Goal: Transaction & Acquisition: Subscribe to service/newsletter

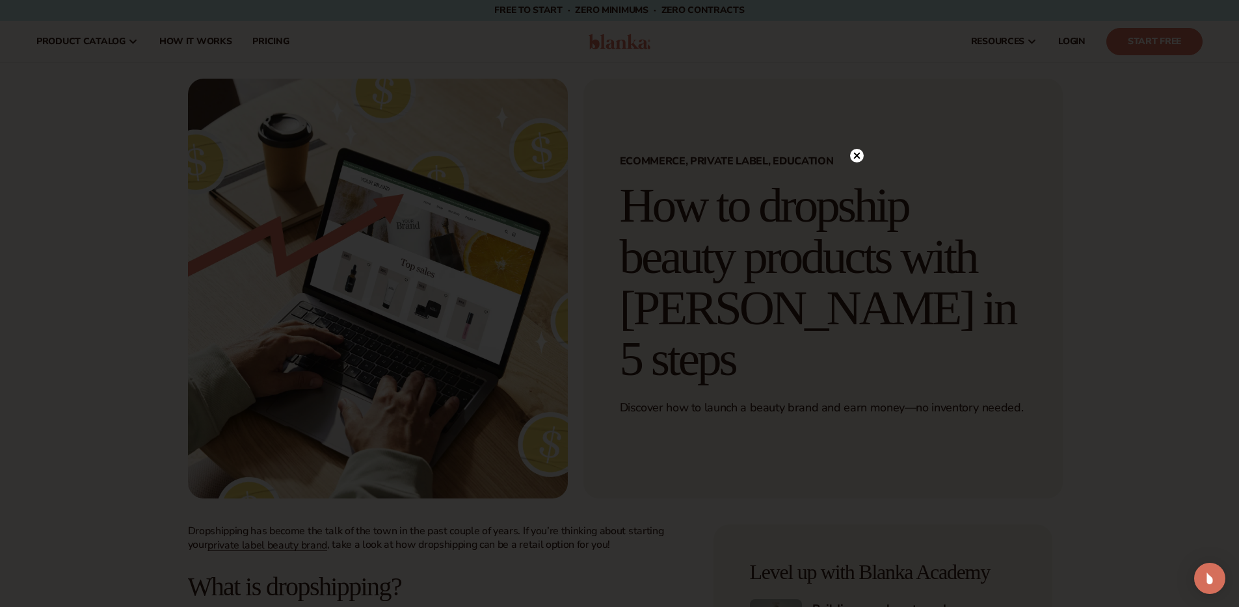
click at [856, 155] on icon at bounding box center [856, 155] width 7 height 7
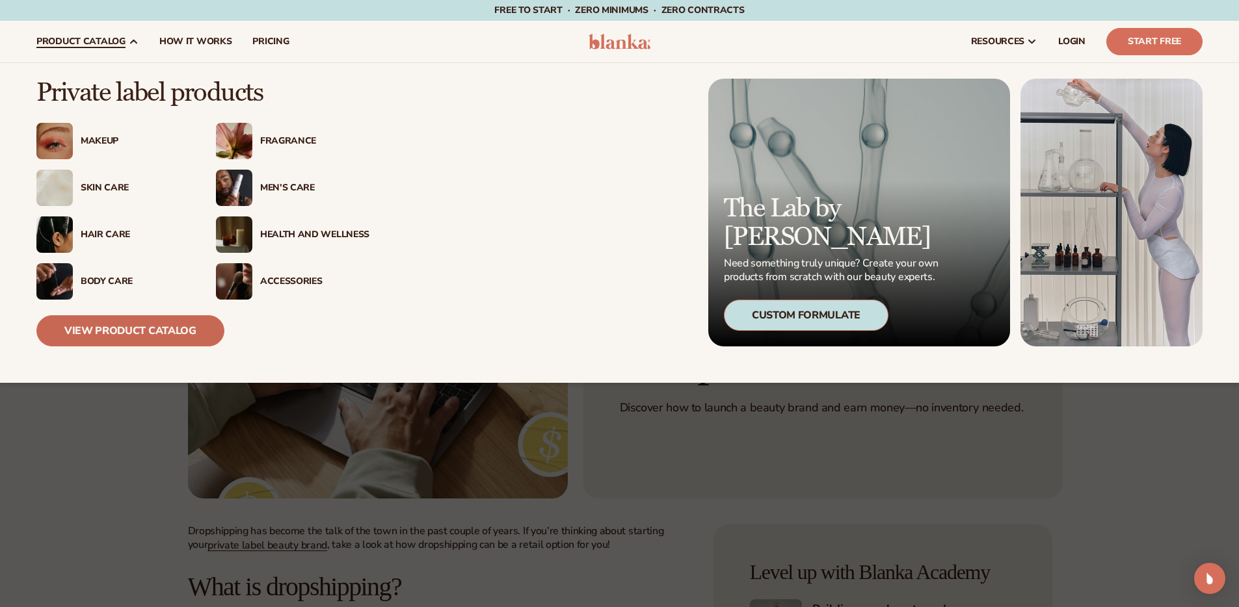
click at [139, 338] on link "View Product Catalog" at bounding box center [130, 330] width 188 height 31
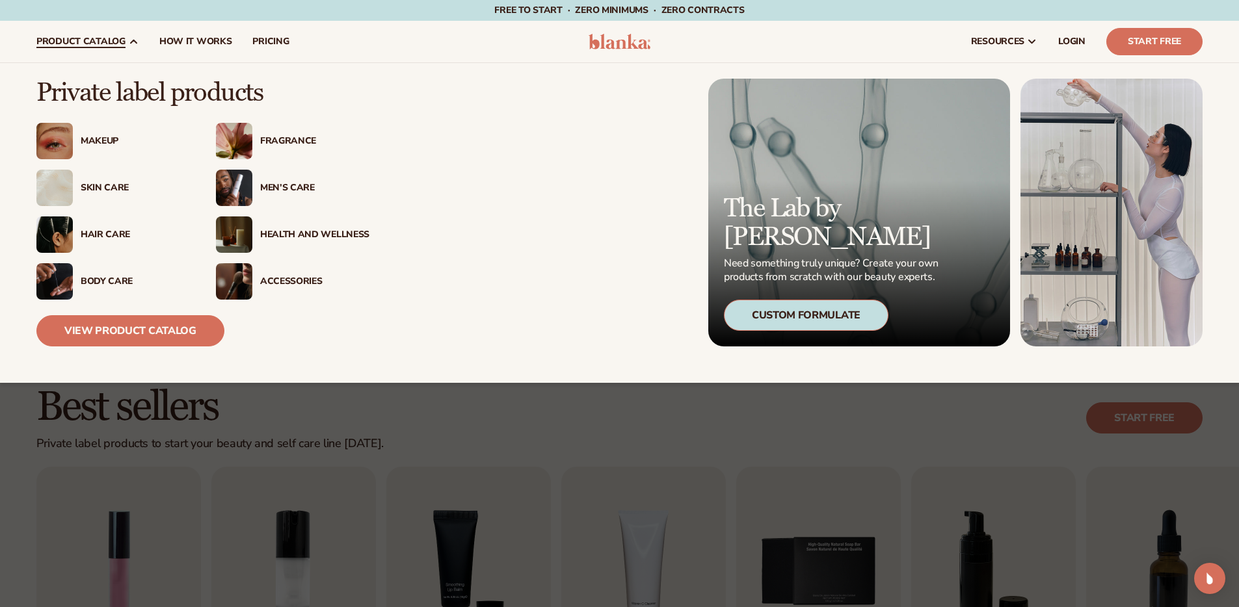
click at [280, 189] on div "Men’s Care" at bounding box center [314, 188] width 109 height 11
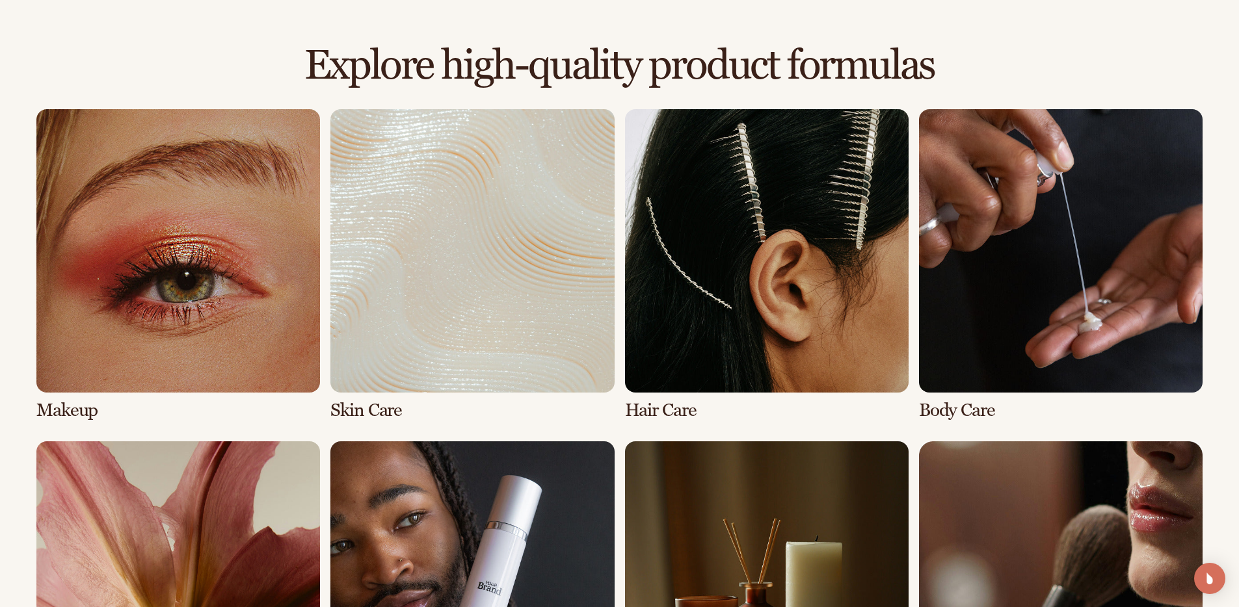
scroll to position [1120, 0]
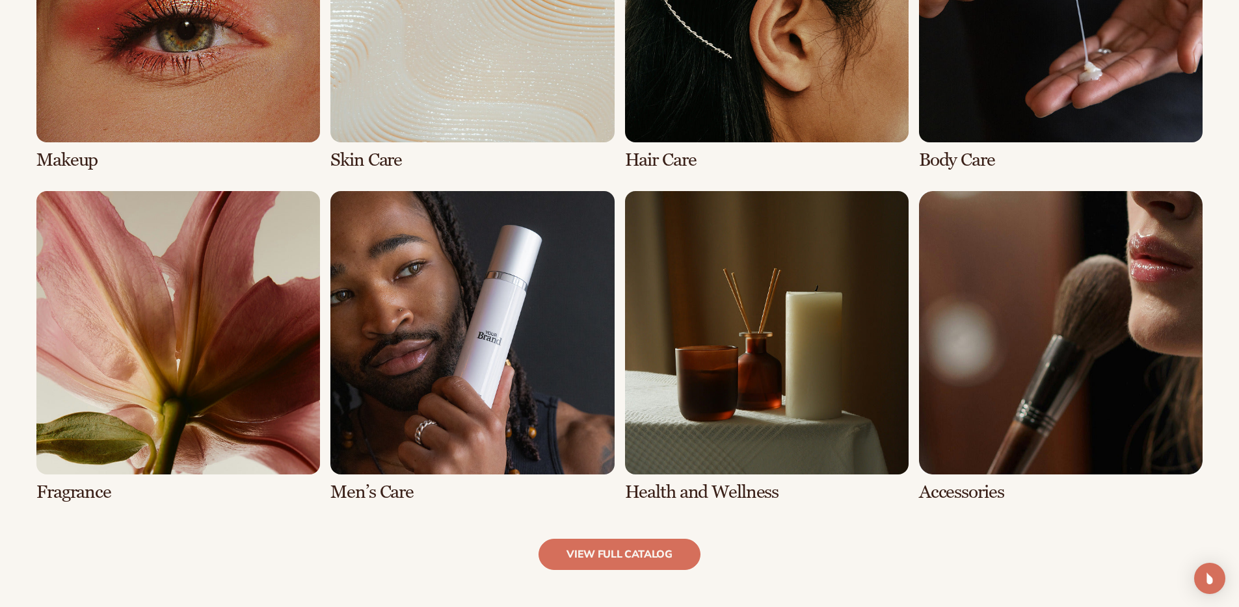
click at [365, 490] on link "6 / 8" at bounding box center [472, 347] width 284 height 312
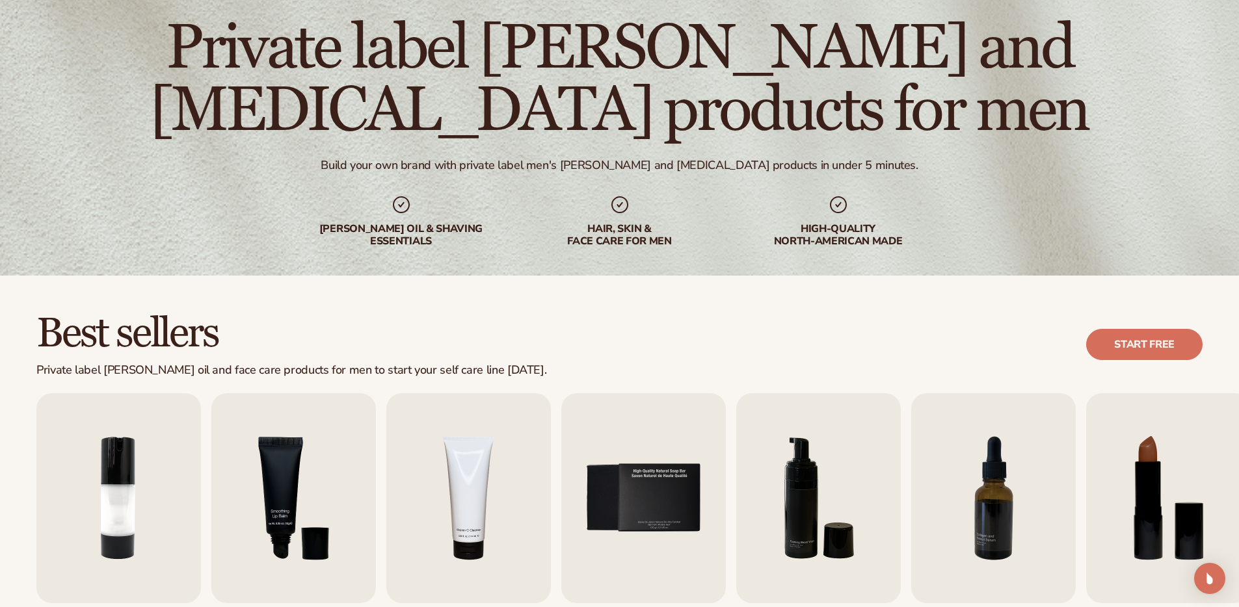
scroll to position [88, 0]
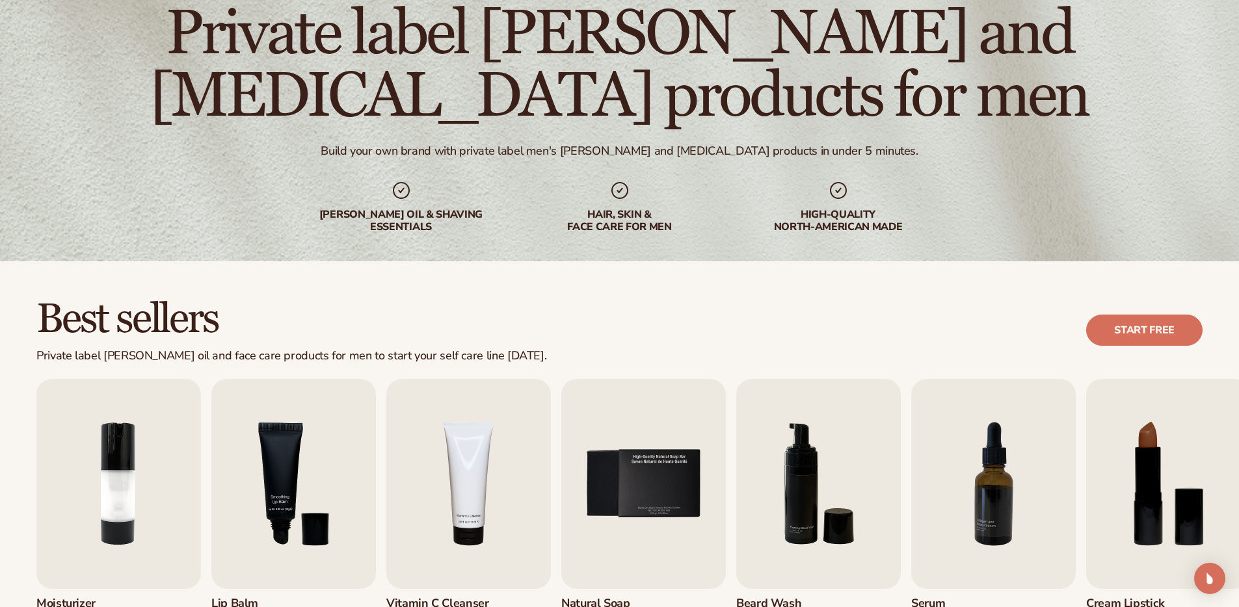
click at [396, 224] on div "beard oil & shaving essentials" at bounding box center [401, 221] width 166 height 25
click at [403, 189] on icon at bounding box center [401, 190] width 17 height 17
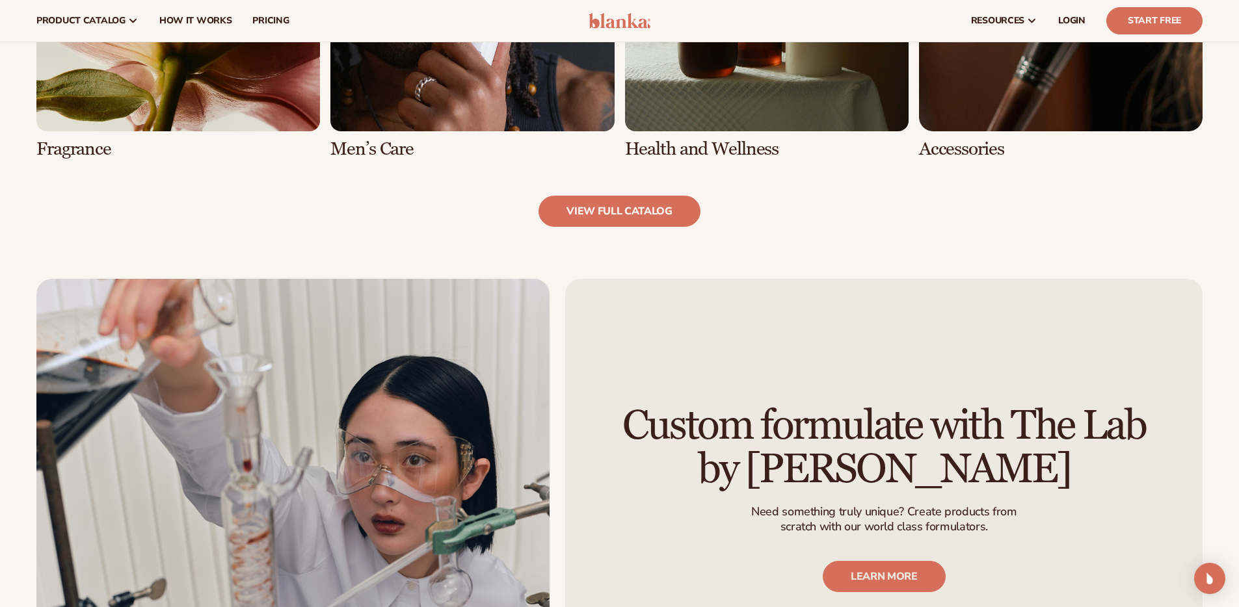
scroll to position [1481, 0]
click at [656, 219] on link "view full catalog" at bounding box center [619, 211] width 162 height 31
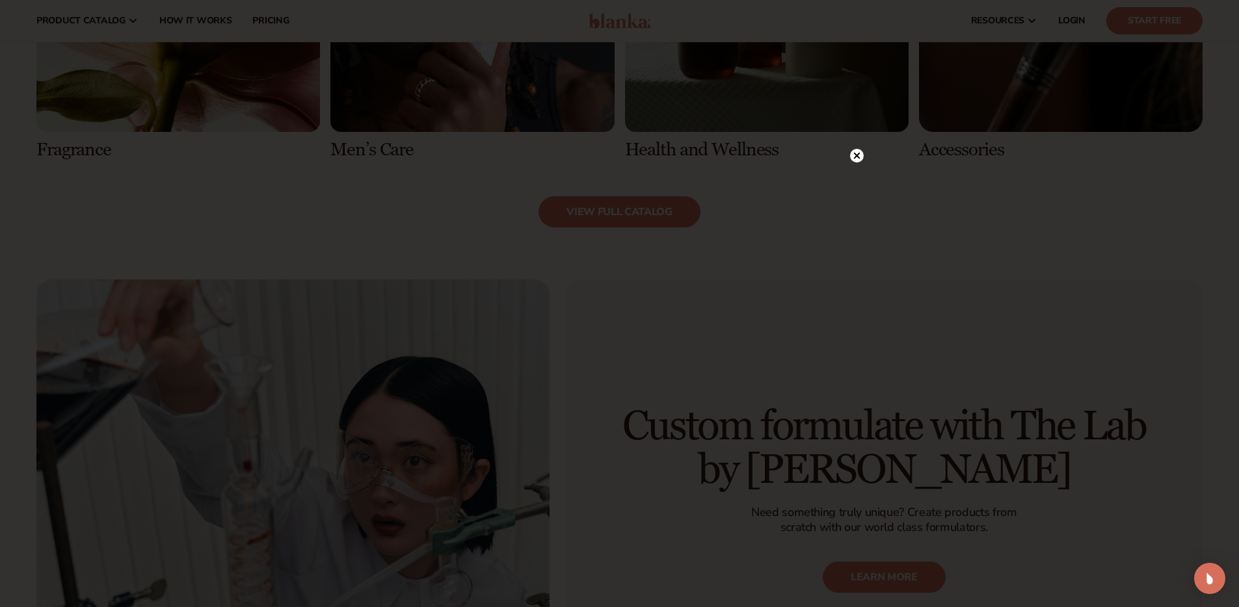
click at [856, 154] on circle at bounding box center [857, 156] width 14 height 14
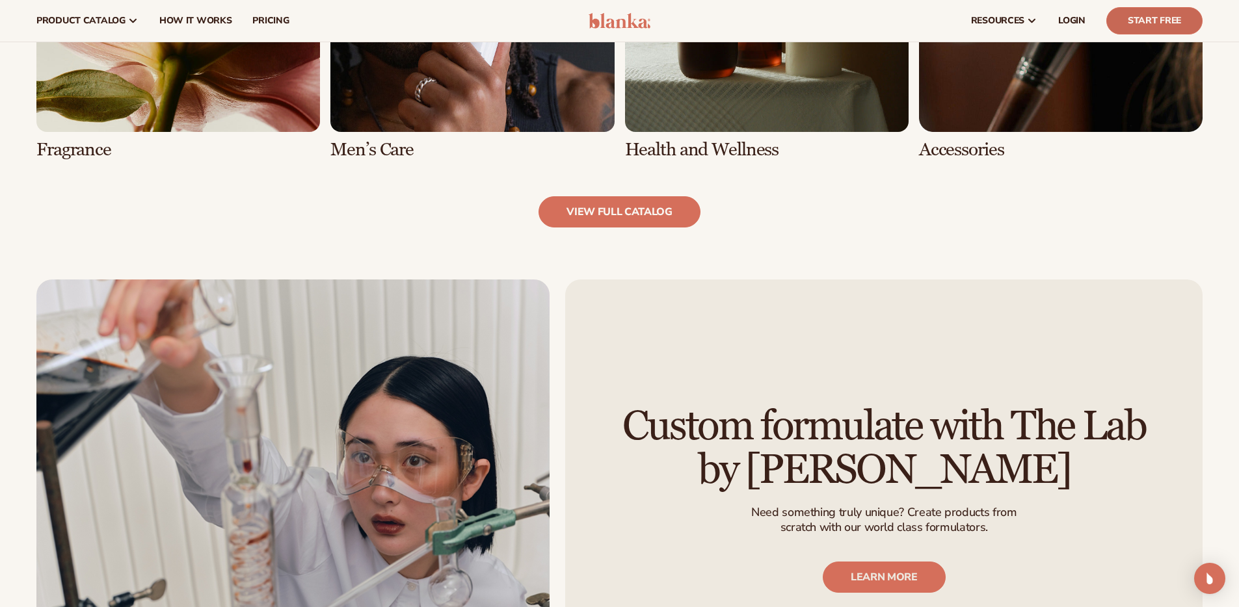
click at [1162, 26] on link "Start Free" at bounding box center [1154, 20] width 96 height 27
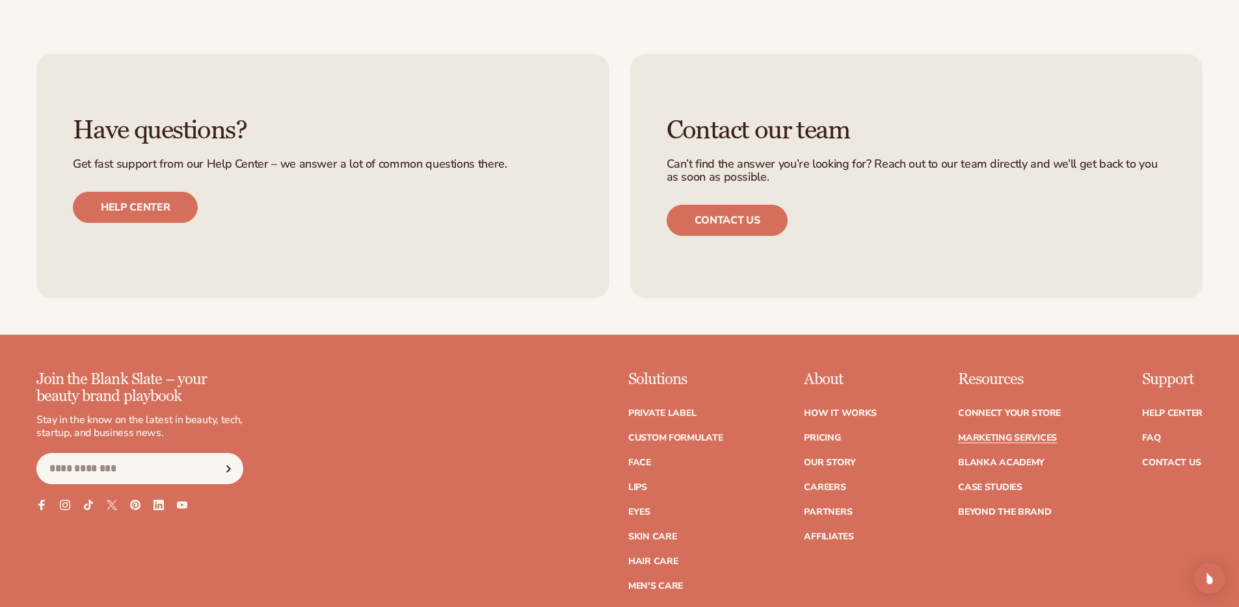
scroll to position [2901, 0]
